Goal: Information Seeking & Learning: Learn about a topic

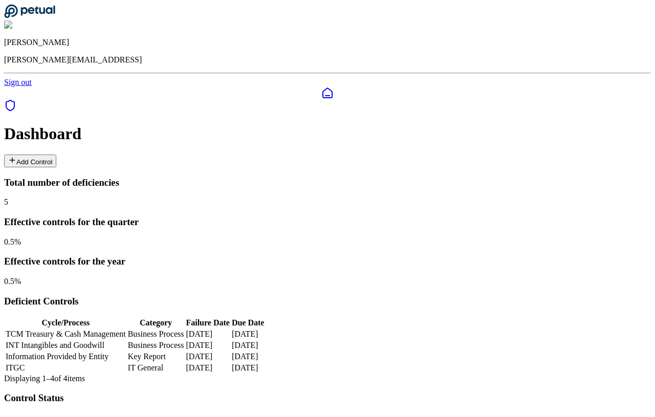
scroll to position [0, 52]
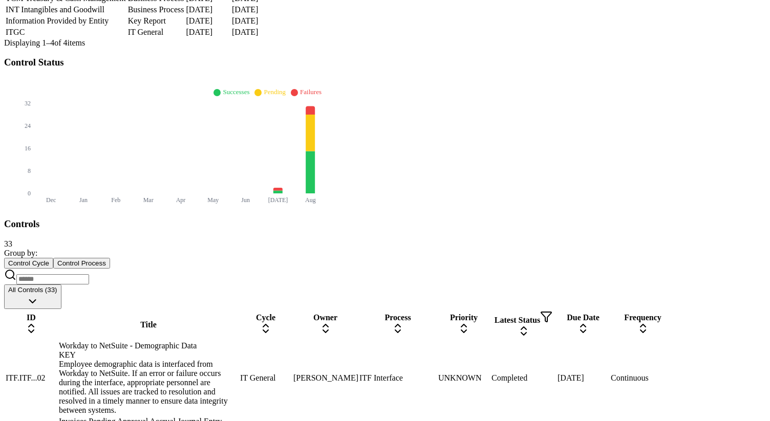
scroll to position [351, 0]
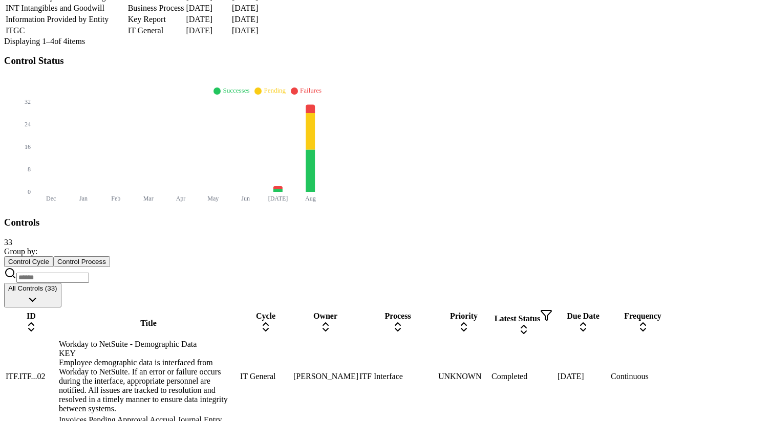
click at [357, 372] on div "Joanna Wheeler" at bounding box center [325, 376] width 64 height 9
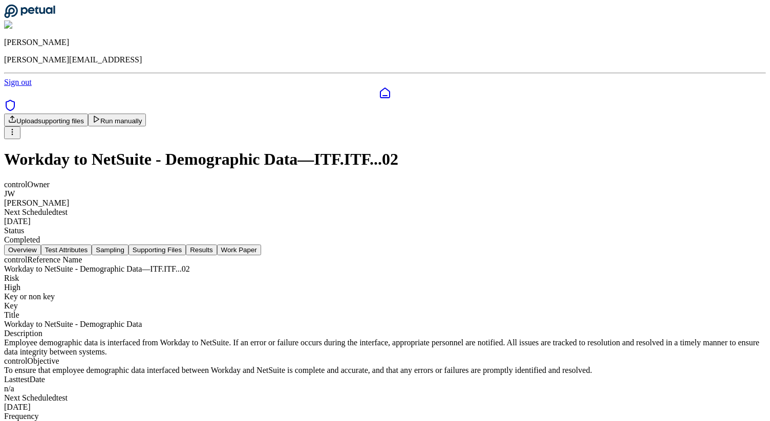
click at [92, 245] on button "Test Attributes" at bounding box center [66, 250] width 51 height 11
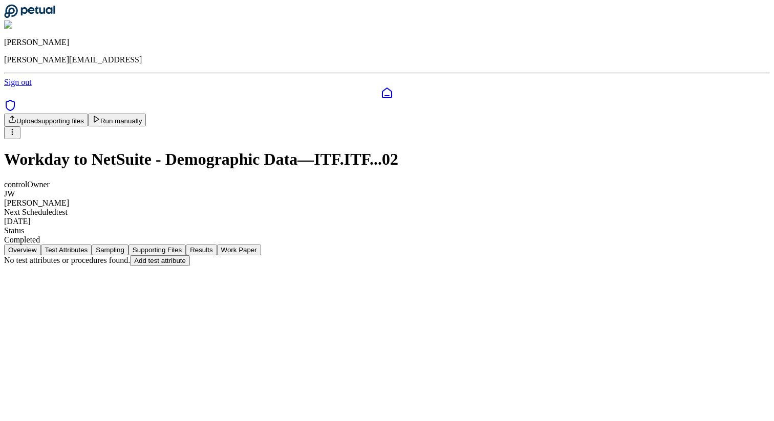
click at [129, 245] on button "Sampling" at bounding box center [110, 250] width 37 height 11
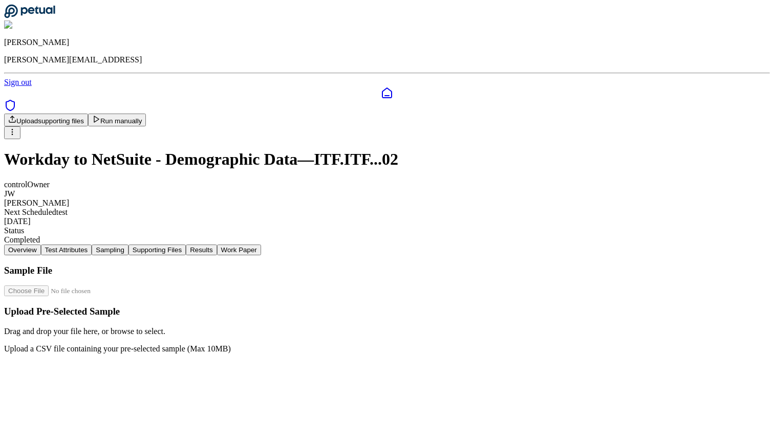
click at [186, 245] on button "Supporting Files" at bounding box center [157, 250] width 57 height 11
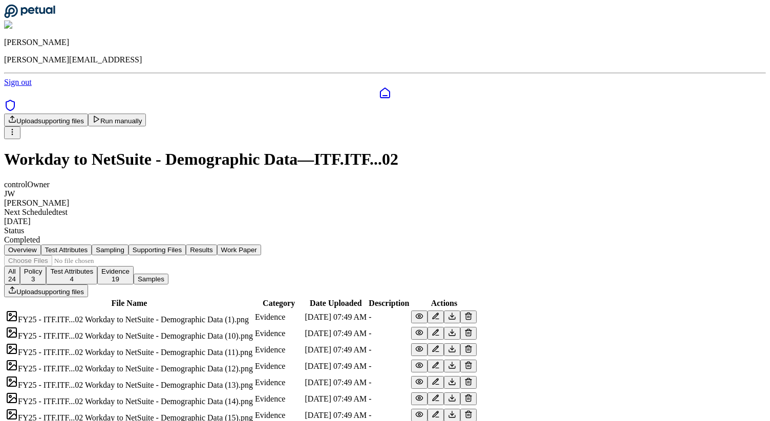
click at [129, 245] on button "Sampling" at bounding box center [110, 250] width 37 height 11
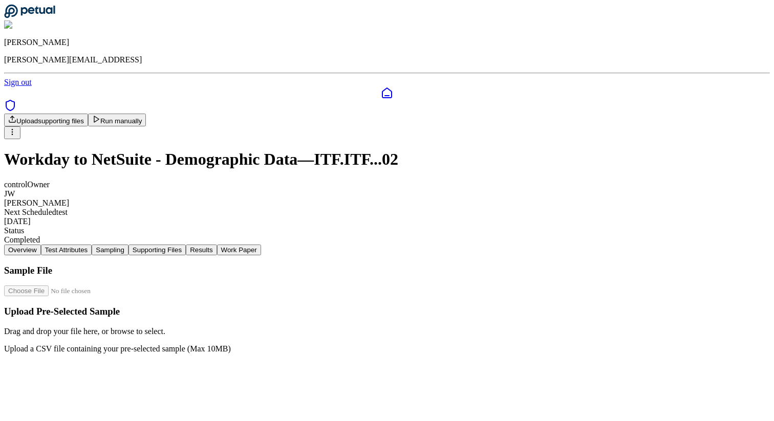
click at [186, 245] on button "Supporting Files" at bounding box center [157, 250] width 57 height 11
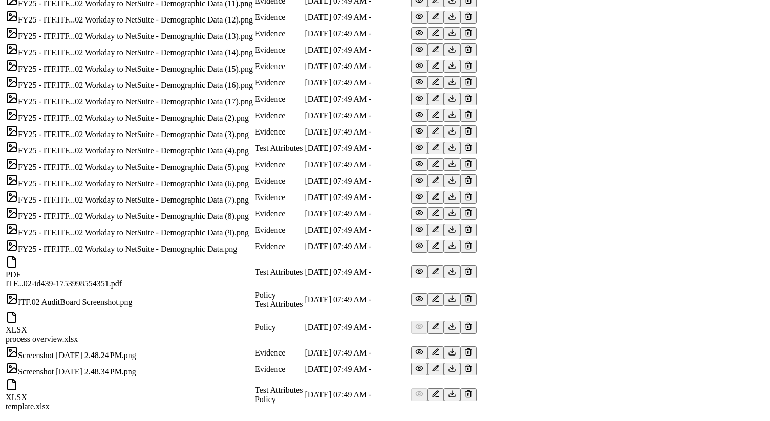
scroll to position [91, 0]
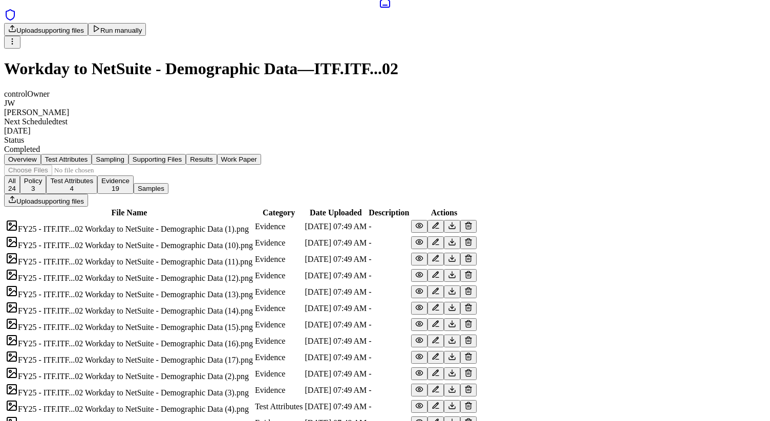
click at [304, 208] on th "Category" at bounding box center [278, 213] width 49 height 10
click at [217, 154] on button "Results" at bounding box center [201, 159] width 31 height 11
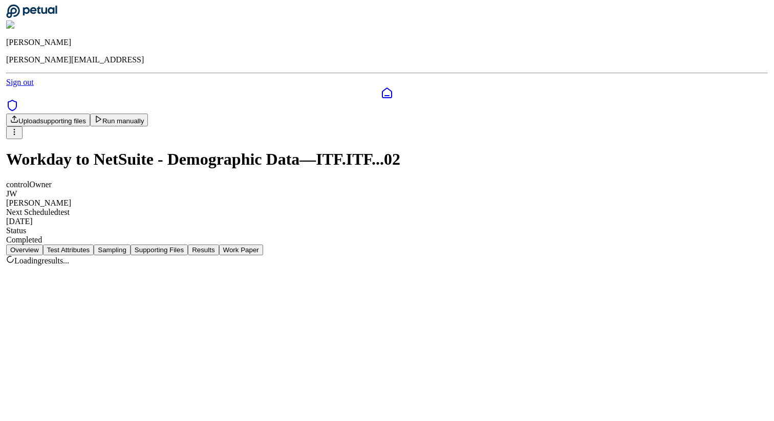
scroll to position [0, 0]
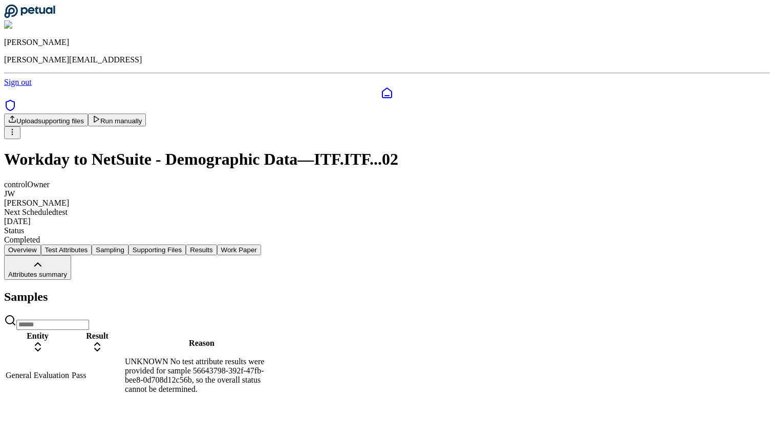
click at [261, 245] on button "Work Paper" at bounding box center [239, 250] width 44 height 11
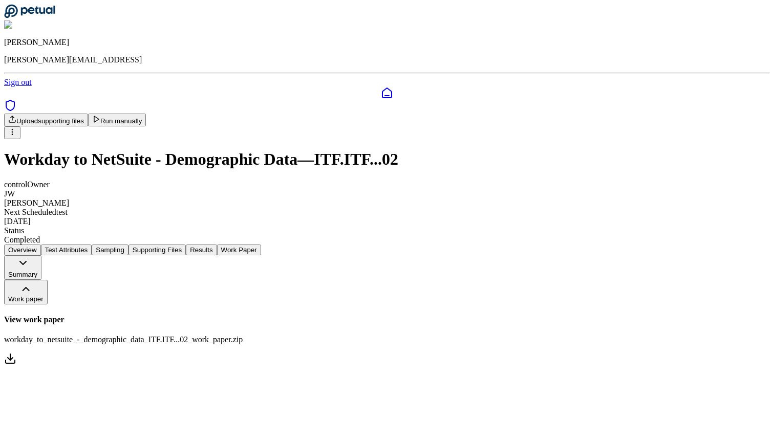
click at [217, 245] on button "Results" at bounding box center [201, 250] width 31 height 11
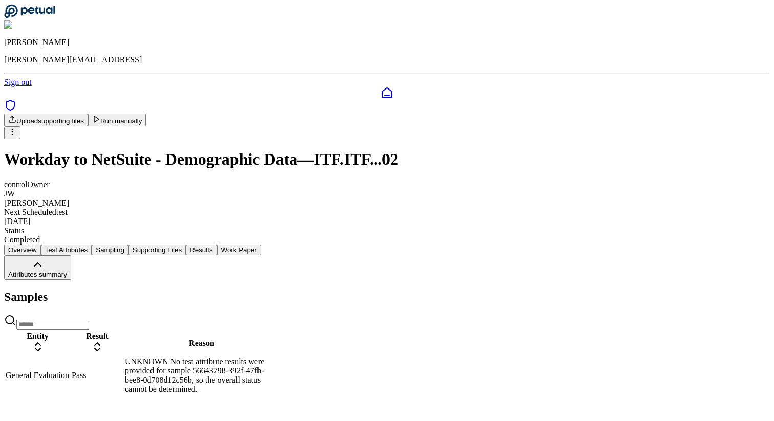
click at [67, 271] on span "Attributes summary" at bounding box center [37, 275] width 59 height 8
click at [92, 245] on button "Test Attributes" at bounding box center [66, 250] width 51 height 11
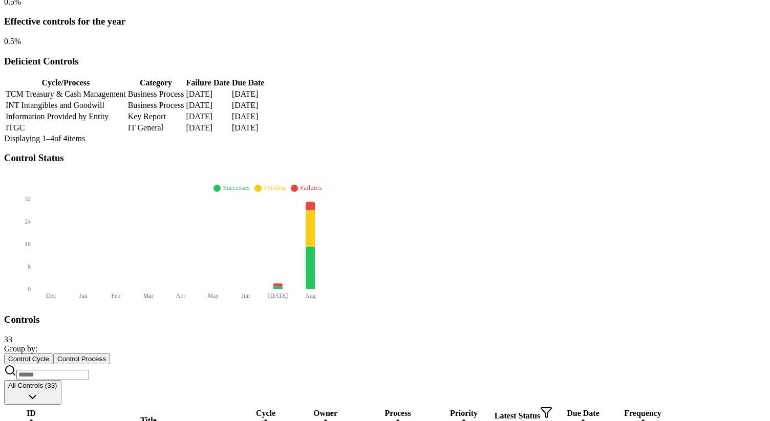
scroll to position [256, 0]
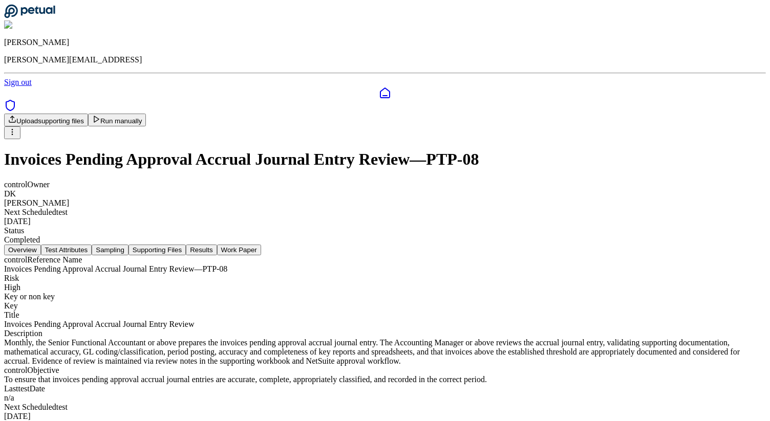
click at [92, 245] on button "Test Attributes" at bounding box center [66, 250] width 51 height 11
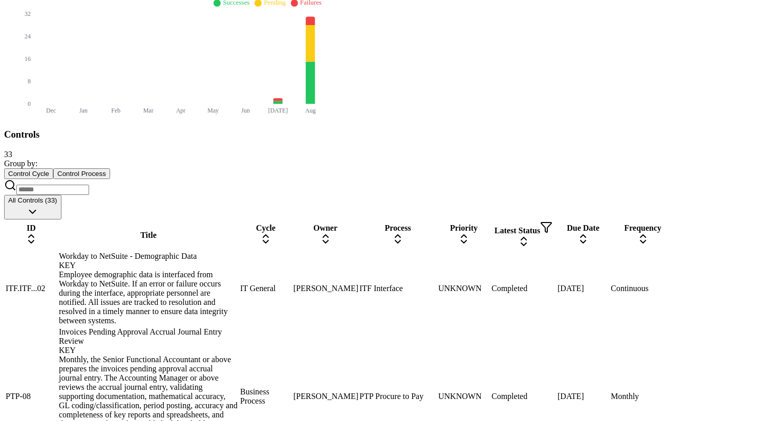
scroll to position [445, 0]
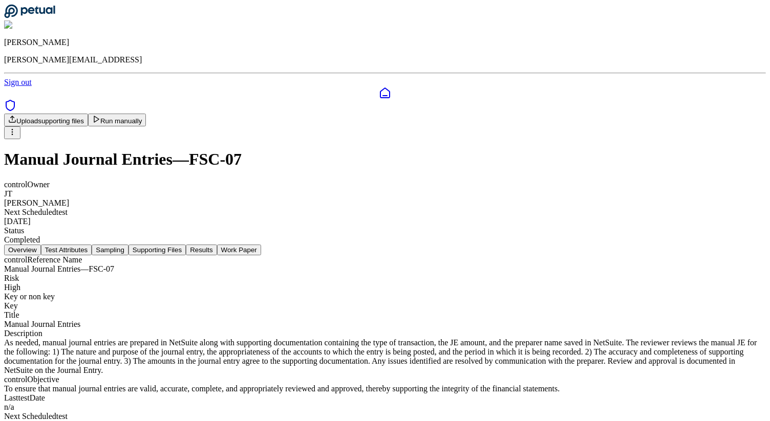
click at [92, 245] on button "Test Attributes" at bounding box center [66, 250] width 51 height 11
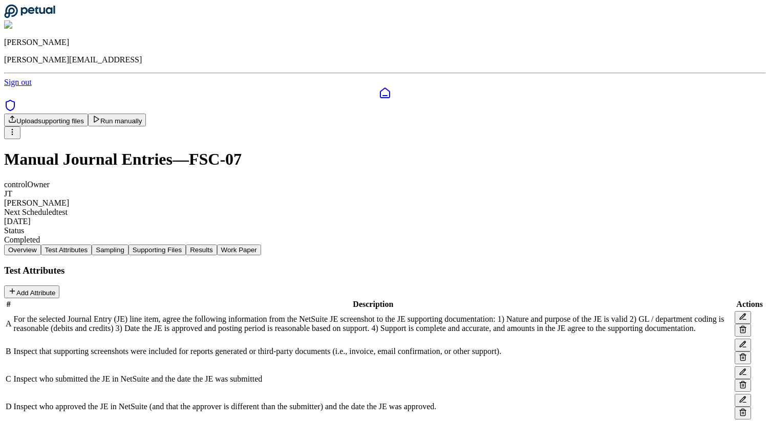
click at [129, 245] on button "Sampling" at bounding box center [110, 250] width 37 height 11
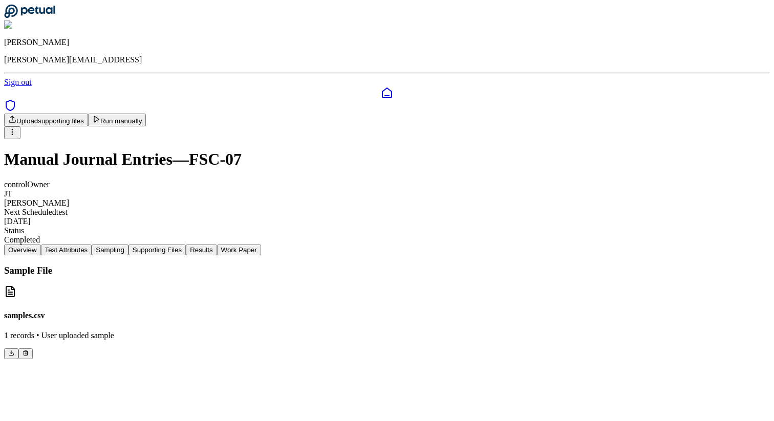
click at [186, 245] on button "Supporting Files" at bounding box center [157, 250] width 57 height 11
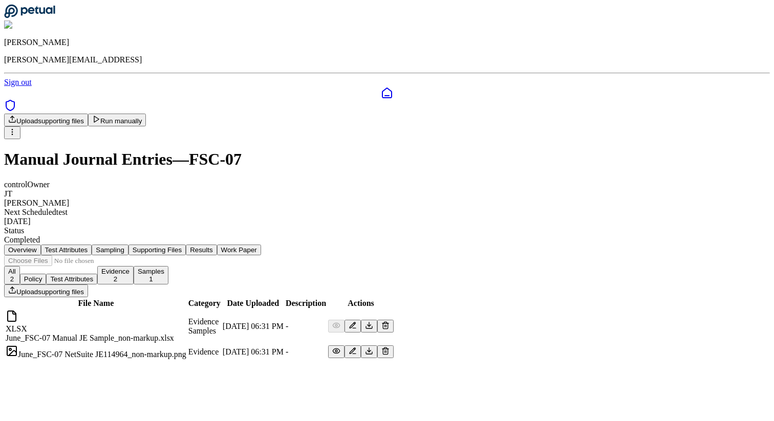
click at [217, 245] on button "Results" at bounding box center [201, 250] width 31 height 11
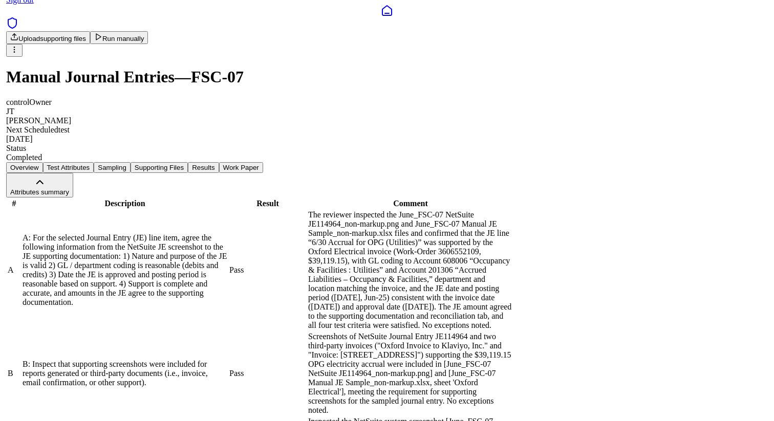
scroll to position [215, 0]
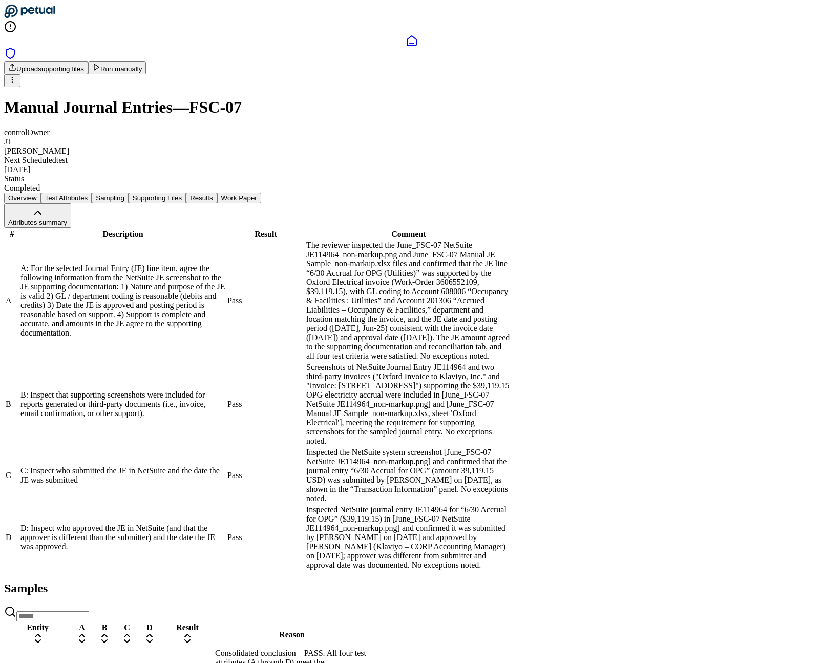
scroll to position [10, 0]
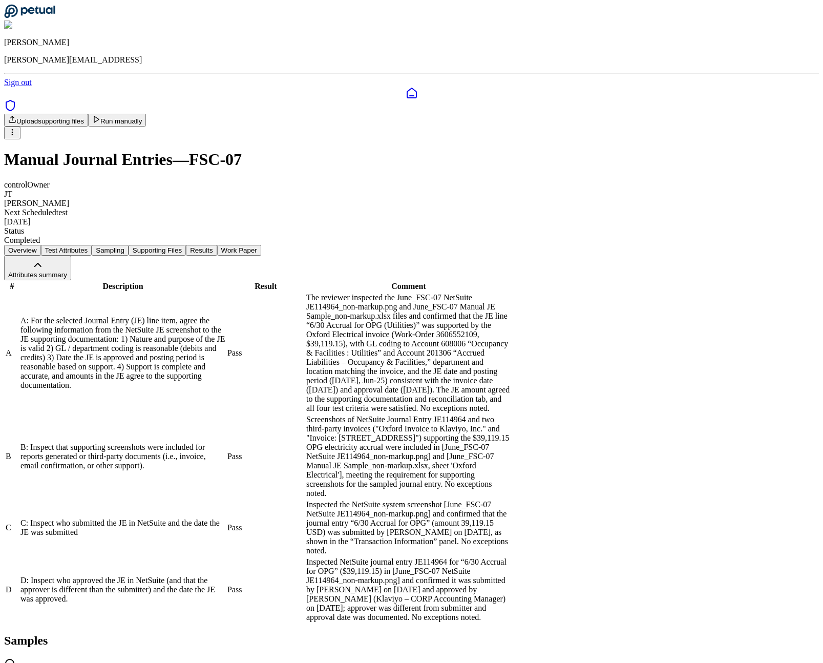
click at [565, 245] on nav "Overview Test Attributes Sampling Supporting Files Results Work Paper" at bounding box center [411, 250] width 815 height 11
click at [258, 245] on nav "Overview Test Attributes Sampling Supporting Files Results Work Paper" at bounding box center [411, 250] width 815 height 11
click at [92, 245] on button "Test Attributes" at bounding box center [66, 250] width 51 height 11
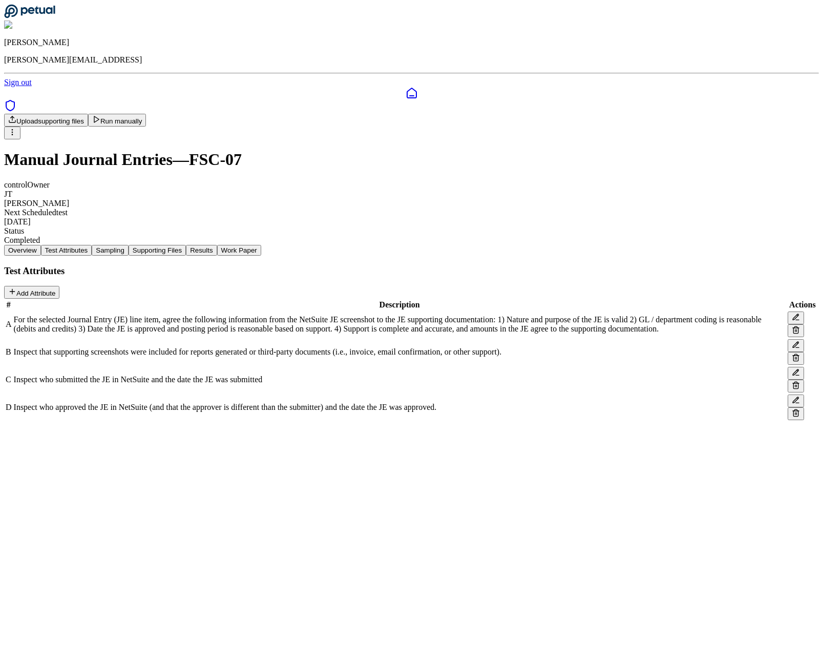
click at [129, 245] on button "Sampling" at bounding box center [110, 250] width 37 height 11
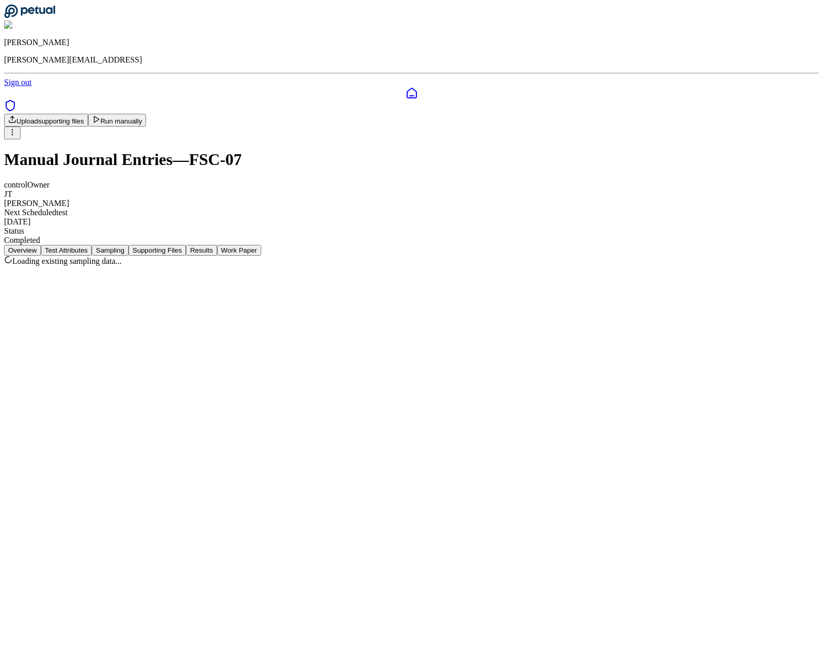
click at [186, 245] on button "Supporting Files" at bounding box center [157, 250] width 57 height 11
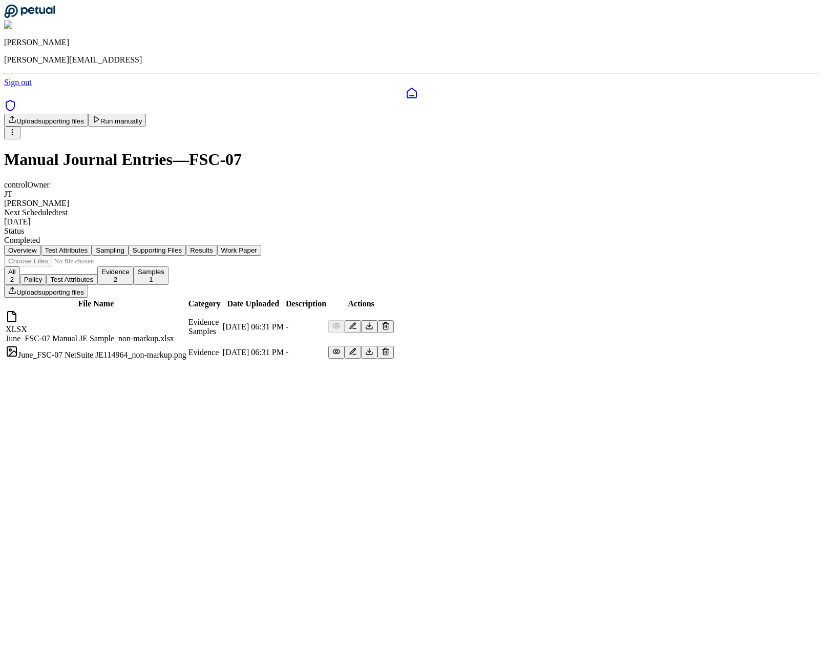
click at [129, 245] on button "Sampling" at bounding box center [110, 250] width 37 height 11
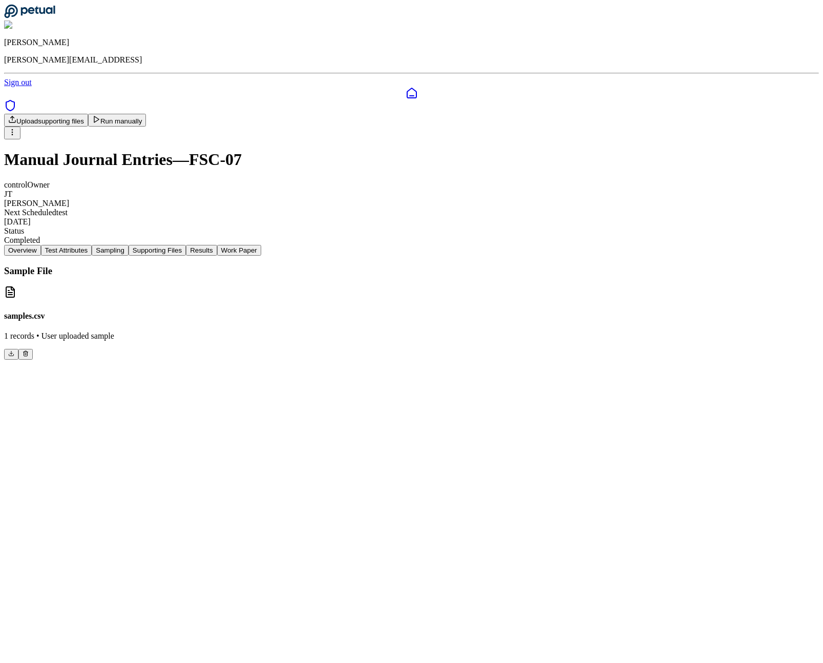
click at [186, 245] on button "Supporting Files" at bounding box center [157, 250] width 57 height 11
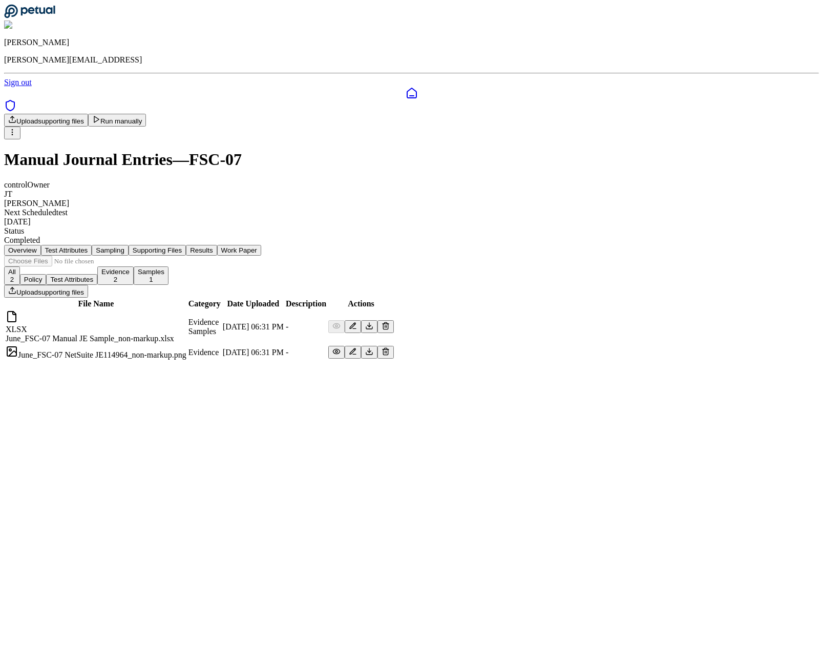
click at [261, 245] on button "Work Paper" at bounding box center [239, 250] width 44 height 11
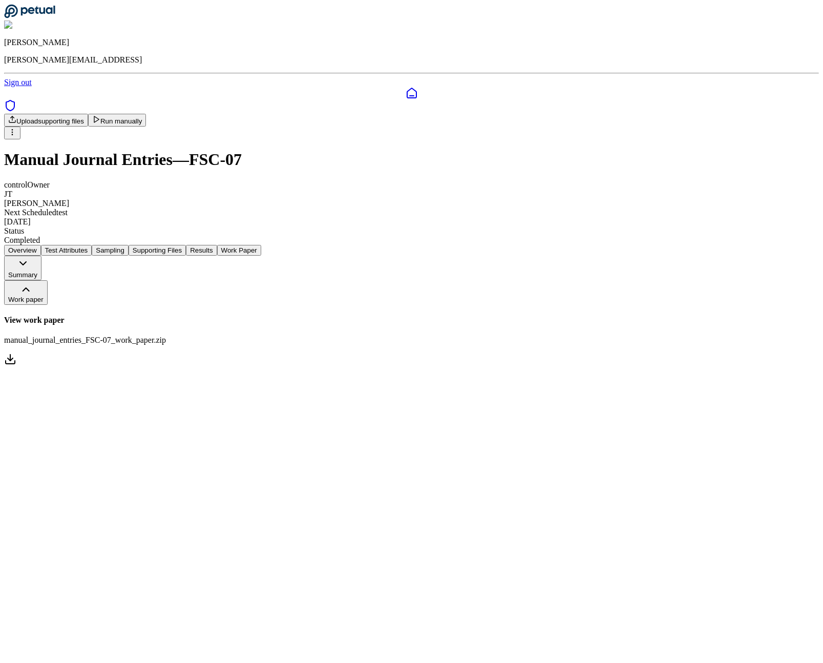
click at [186, 245] on button "Supporting Files" at bounding box center [157, 250] width 57 height 11
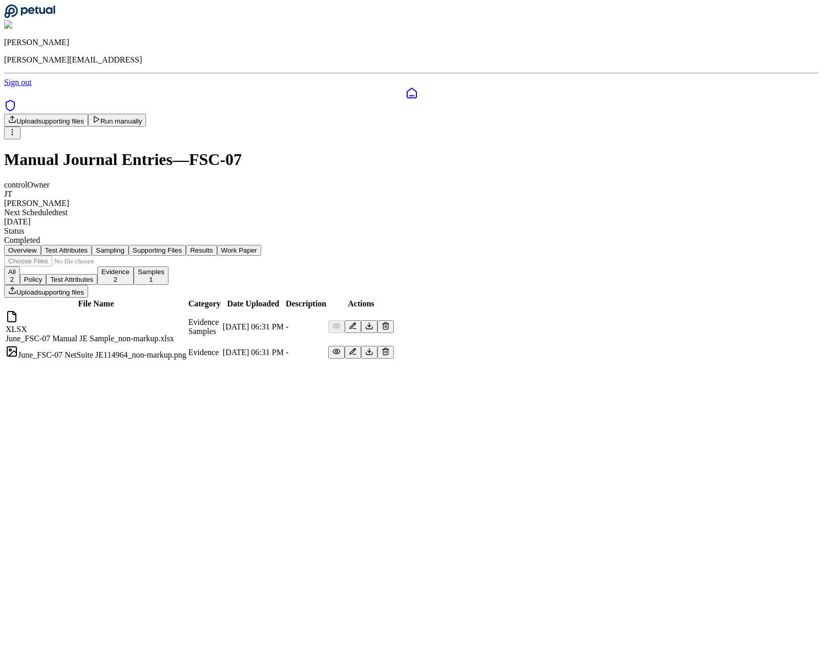
click at [41, 245] on button "Overview" at bounding box center [22, 250] width 37 height 11
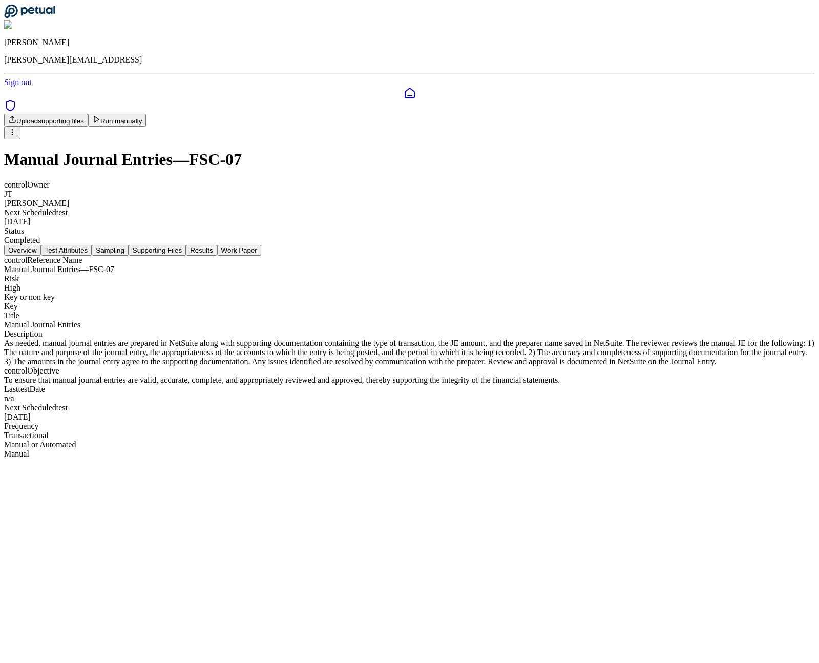
click at [448, 245] on nav "Overview Test Attributes Sampling Supporting Files Results Work Paper" at bounding box center [409, 250] width 811 height 11
click at [217, 245] on button "Results" at bounding box center [201, 250] width 31 height 11
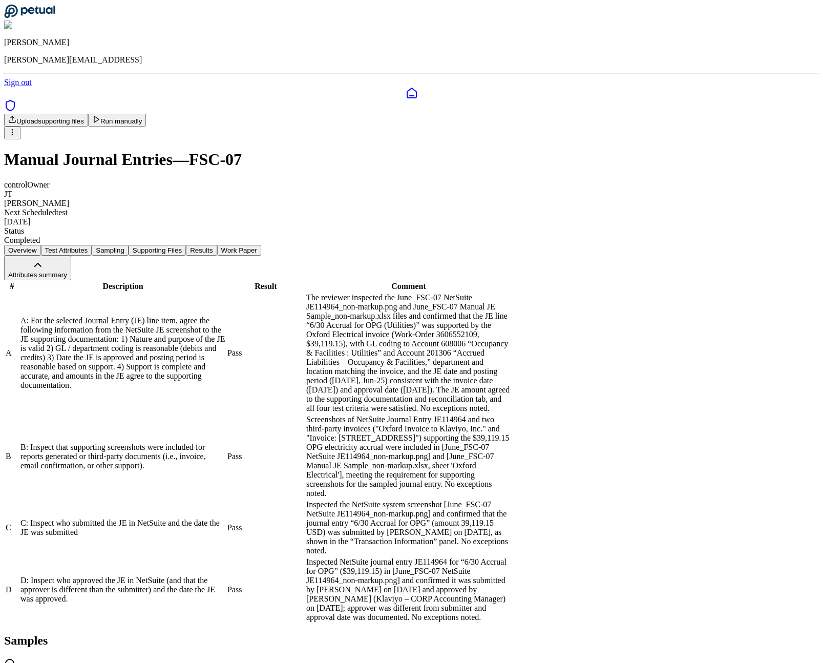
click at [225, 442] on div "B: Inspect that supporting screenshots were included for reports generated or t…" at bounding box center [122, 456] width 205 height 28
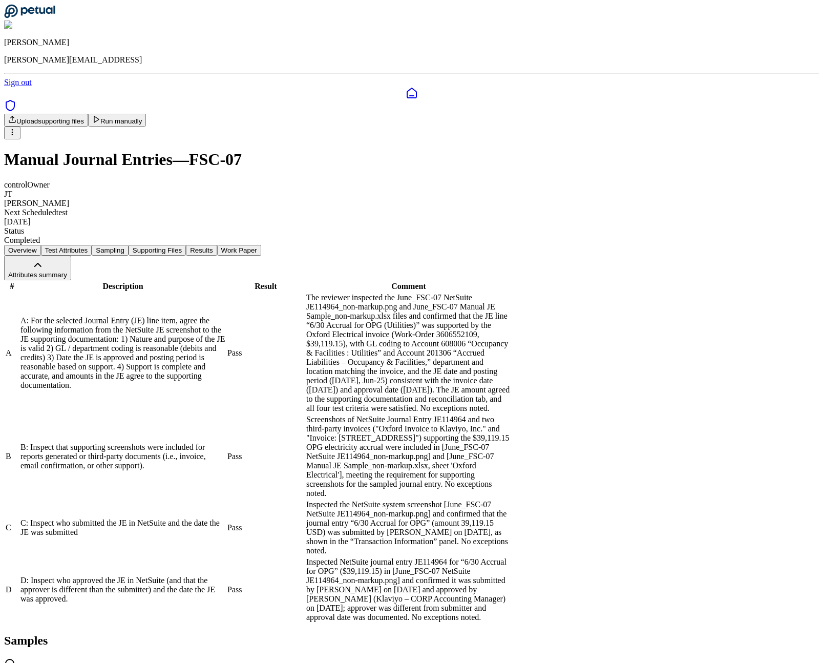
click at [745, 68] on html "James Lee james@petual.ai Sign out Upload supporting files Run manually Manual …" at bounding box center [411, 392] width 823 height 784
click at [582, 116] on html "James Lee james@petual.ai Sign out Upload supporting files Run manually Manual …" at bounding box center [411, 392] width 823 height 784
